Goal: Task Accomplishment & Management: Complete application form

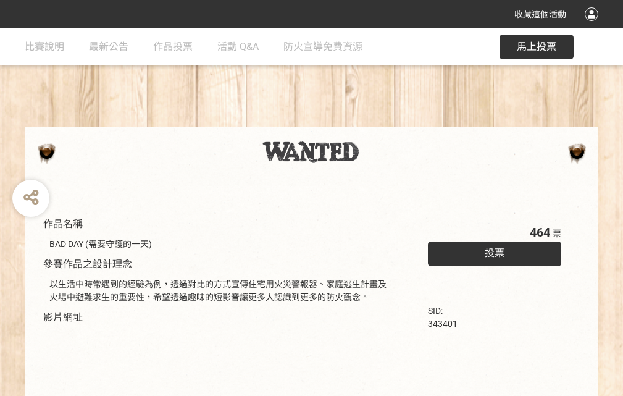
click at [593, 26] on div "收藏這個活動" at bounding box center [311, 14] width 623 height 28
click at [386, 122] on div "作品名稱 BAD DAY (需要守護的一天) 參賽作品之設計理念 以生活中時常遇到的經驗為例，透過對比的方式宣傳住宅用火災警報器、家庭逃生計畫及火場中避難求生…" at bounding box center [311, 287] width 623 height 519
click at [491, 250] on span "投票" at bounding box center [494, 253] width 20 height 12
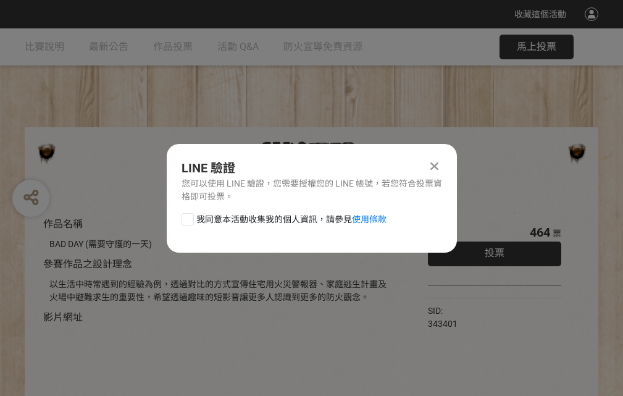
click at [186, 217] on div at bounding box center [187, 219] width 12 height 12
checkbox input "true"
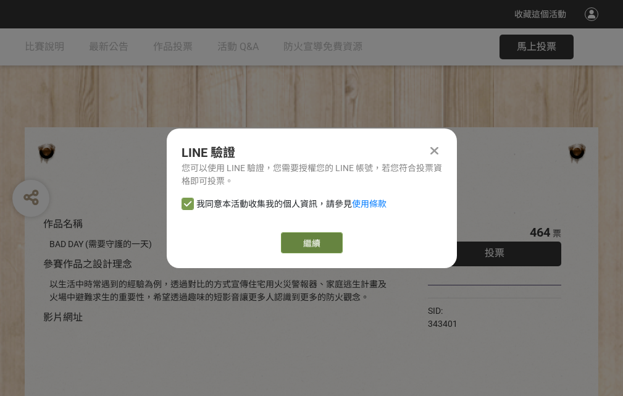
click at [310, 242] on link "繼續" at bounding box center [312, 242] width 62 height 21
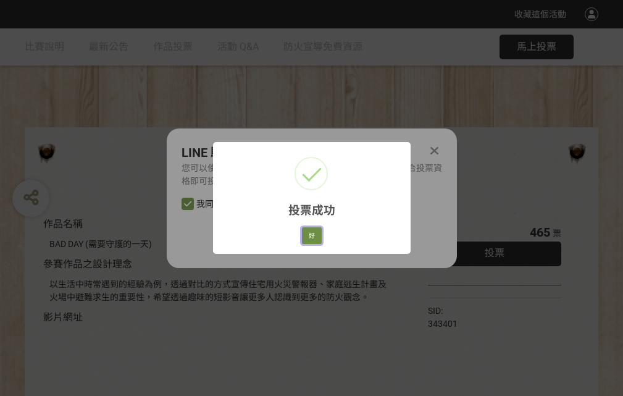
click at [308, 233] on button "好" at bounding box center [312, 235] width 20 height 17
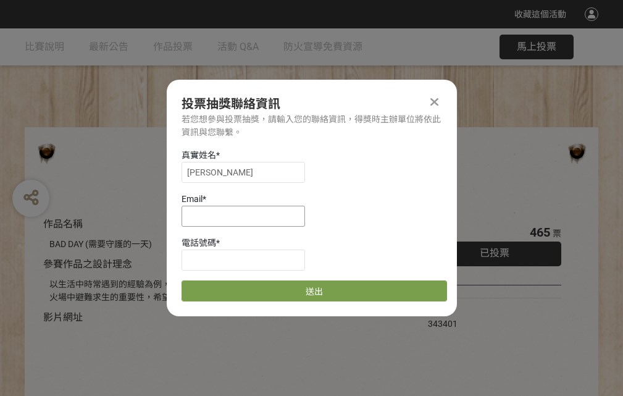
click at [247, 215] on input at bounding box center [242, 215] width 123 height 21
type input "[EMAIL_ADDRESS][DOMAIN_NAME]"
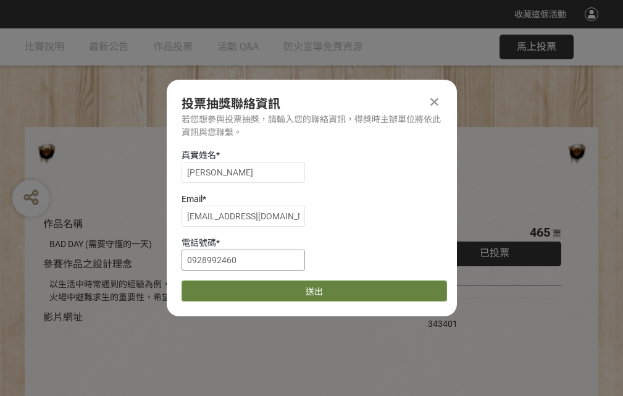
type input "0928992460"
click at [217, 286] on button "送出" at bounding box center [313, 290] width 265 height 21
